Goal: Find specific page/section: Find specific page/section

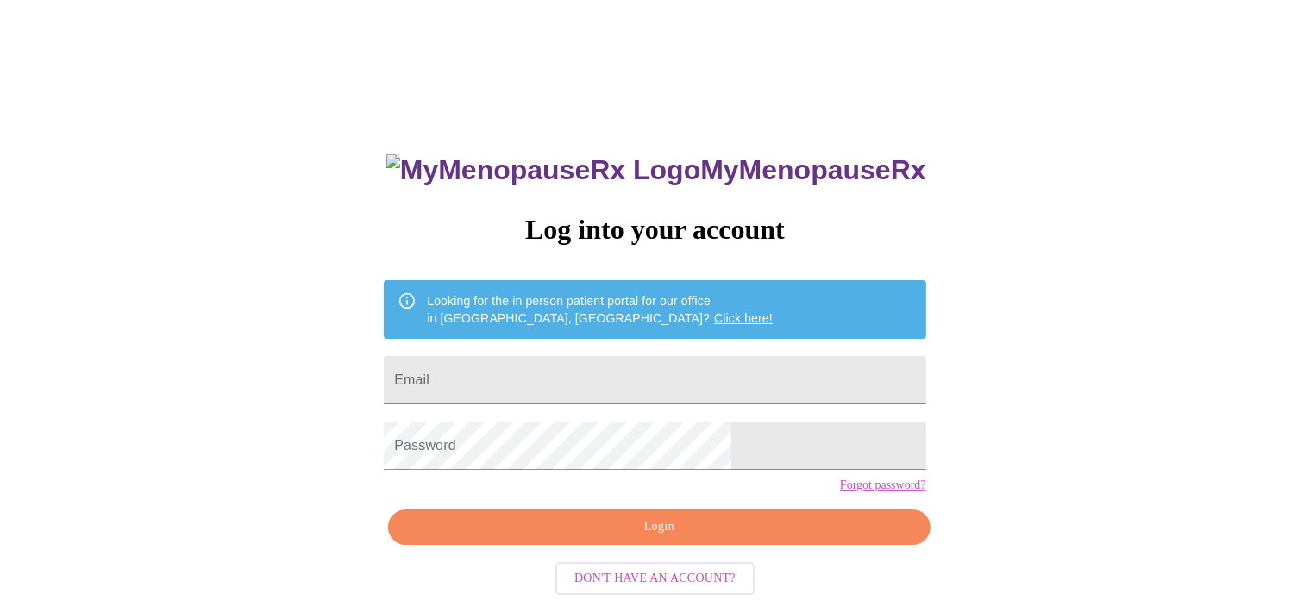
scroll to position [32, 0]
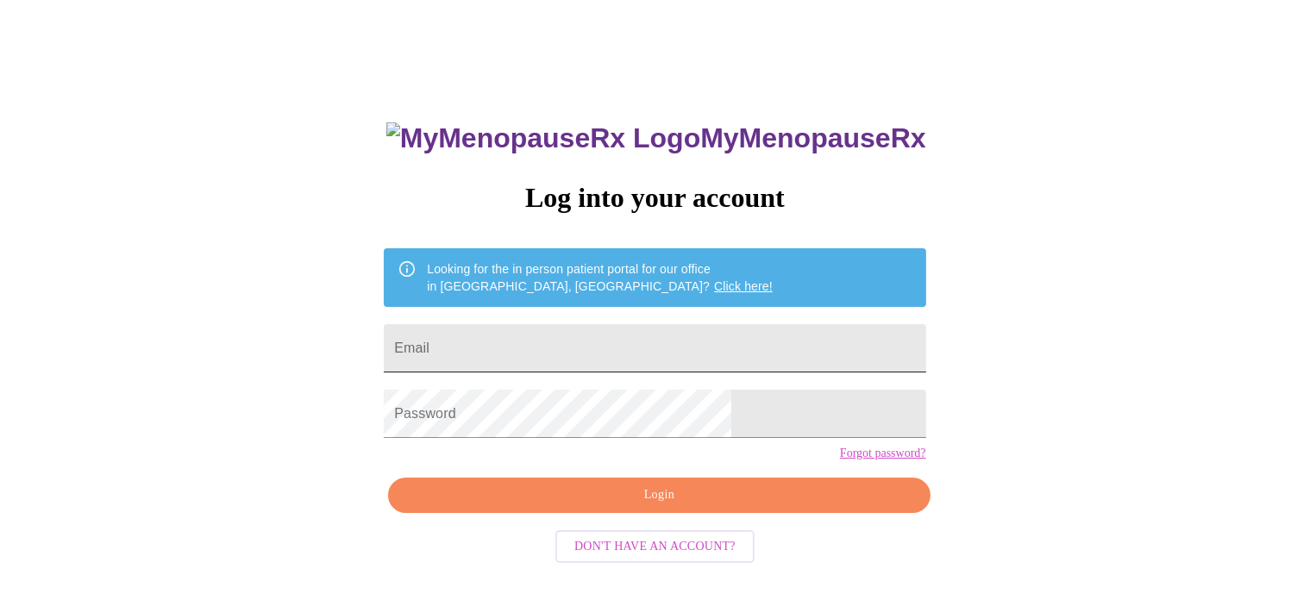
click at [530, 342] on input "Email" at bounding box center [655, 348] width 542 height 48
type input "[EMAIL_ADDRESS][DOMAIN_NAME]"
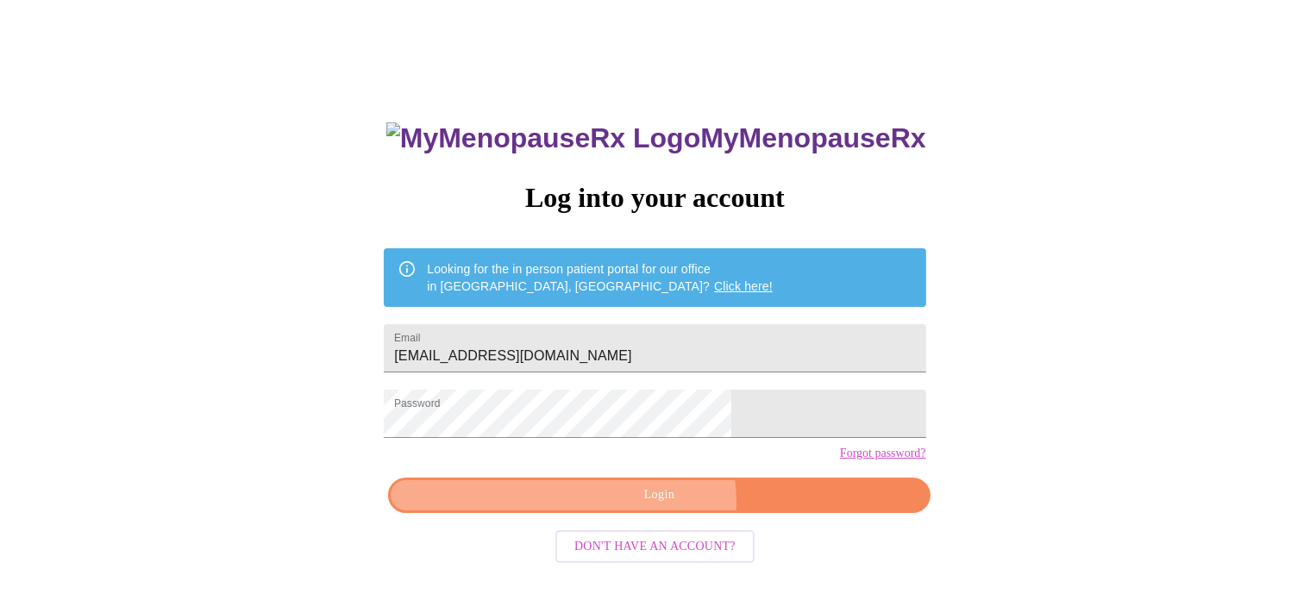
click at [652, 506] on span "Login" at bounding box center [659, 496] width 502 height 22
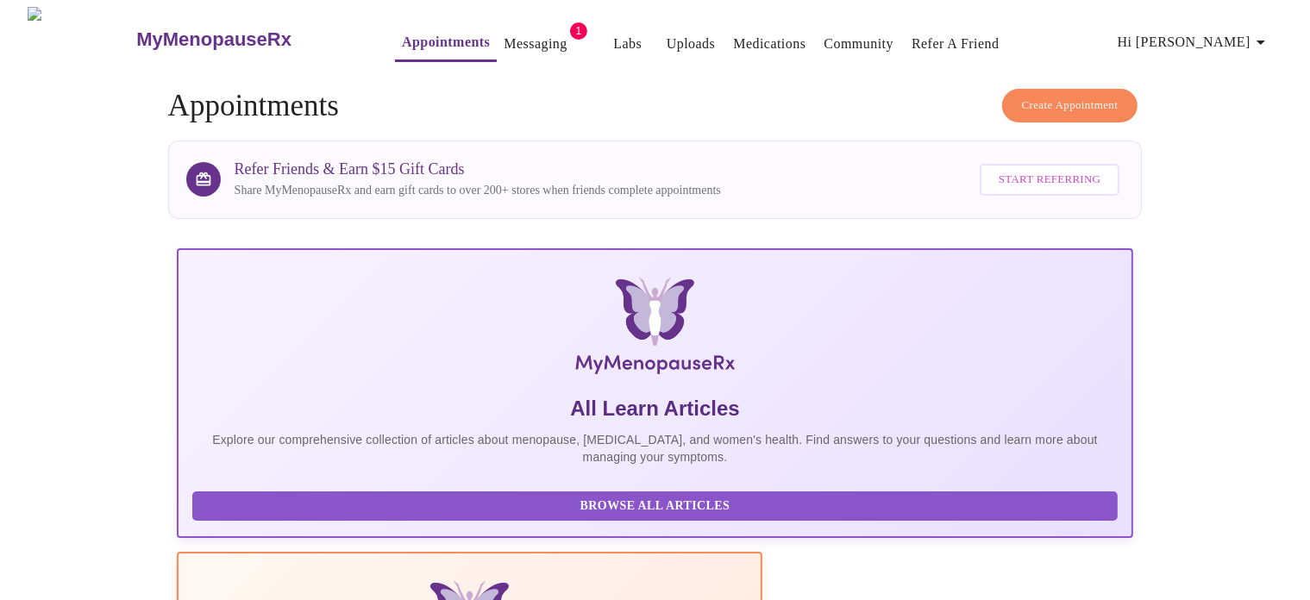
click at [505, 41] on link "Messaging" at bounding box center [535, 44] width 63 height 24
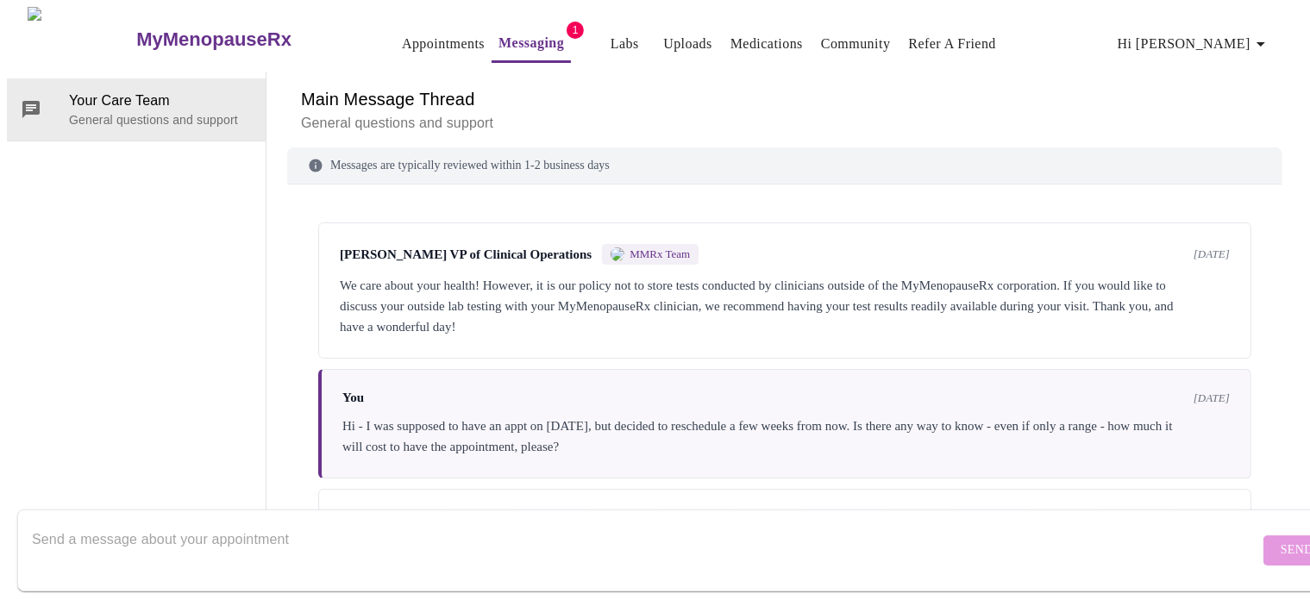
scroll to position [1605, 0]
